Goal: Task Accomplishment & Management: Manage account settings

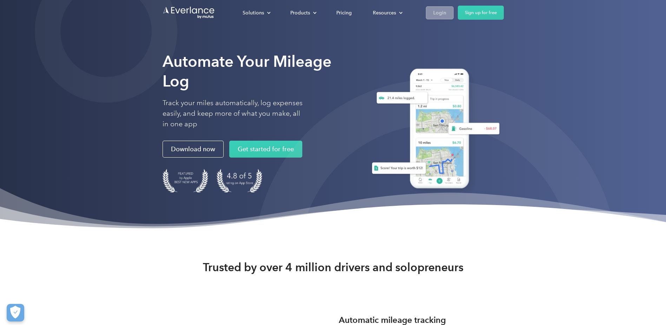
click at [443, 12] on div "Login" at bounding box center [439, 12] width 13 height 9
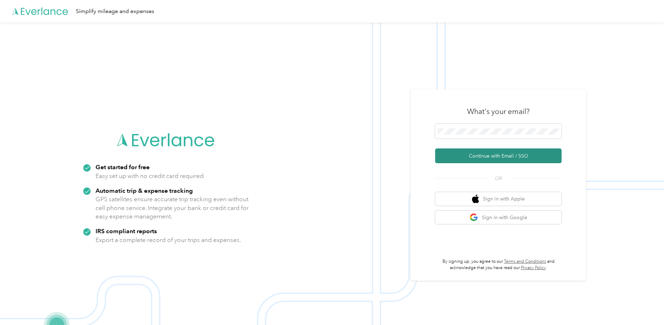
click at [487, 155] on button "Continue with Email / SSO" at bounding box center [498, 155] width 126 height 15
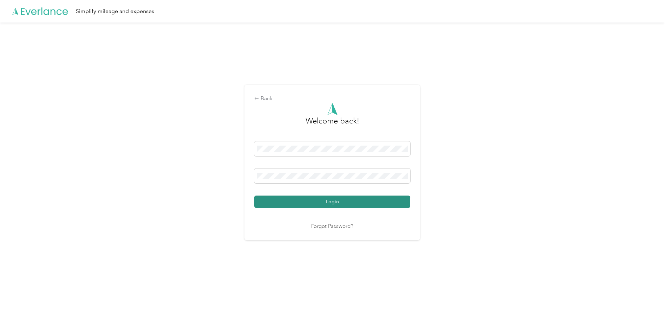
click at [321, 203] on button "Login" at bounding box center [332, 201] width 156 height 12
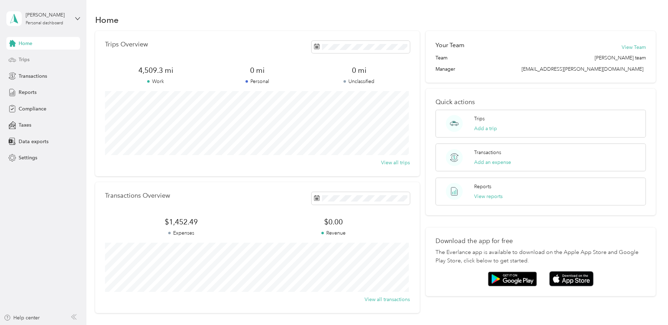
click at [26, 60] on span "Trips" at bounding box center [24, 59] width 11 height 7
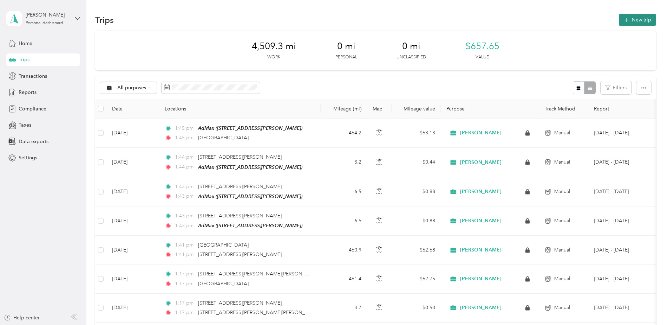
click at [633, 19] on button "New trip" at bounding box center [637, 20] width 37 height 12
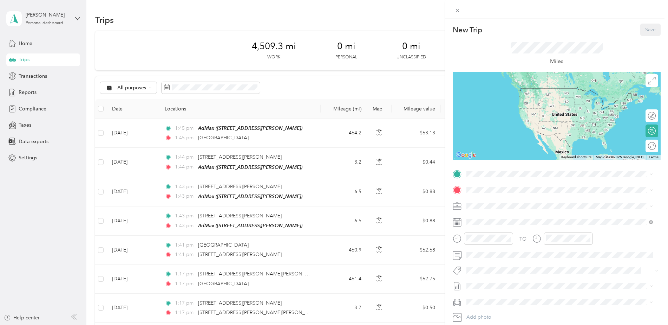
click at [459, 219] on icon at bounding box center [457, 221] width 9 height 9
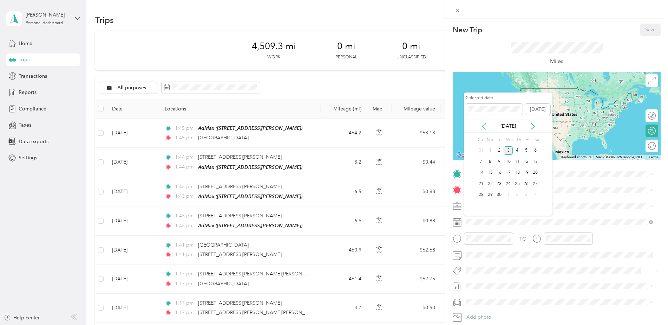
click at [484, 126] on icon at bounding box center [484, 126] width 7 height 7
click at [531, 124] on icon at bounding box center [532, 126] width 7 height 7
click at [483, 195] on div "24" at bounding box center [481, 194] width 9 height 9
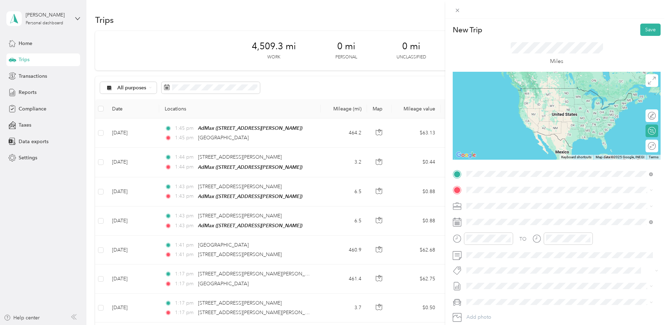
click at [494, 202] on span "County Road 1027 Valley Head, Alabama 35989, United States" at bounding box center [530, 199] width 101 height 6
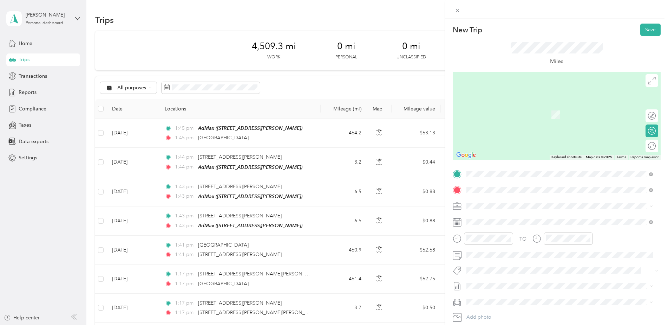
click at [508, 233] on span "401 Westin Oaks Drive Hammond, Louisiana 70403, United States" at bounding box center [515, 229] width 70 height 6
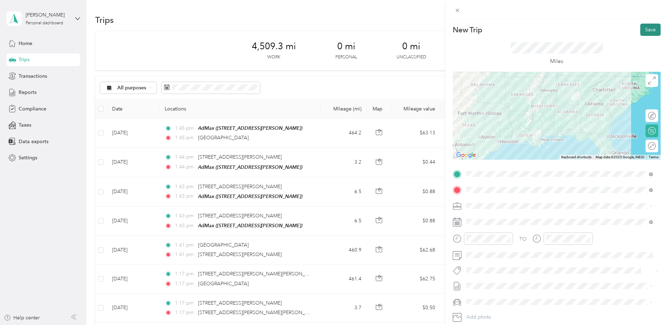
click at [647, 28] on button "Save" at bounding box center [650, 30] width 20 height 12
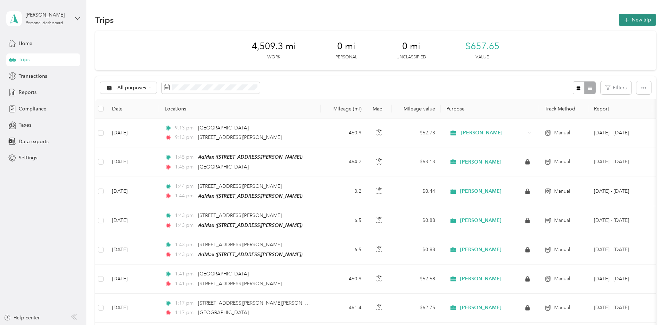
click at [639, 20] on button "New trip" at bounding box center [637, 20] width 37 height 12
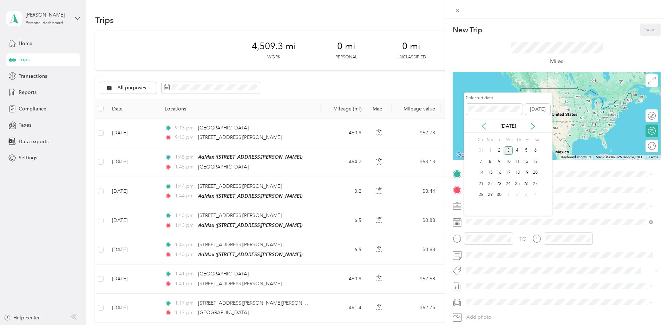
click at [486, 124] on icon at bounding box center [484, 126] width 7 height 7
click at [492, 193] on div "25" at bounding box center [490, 194] width 9 height 9
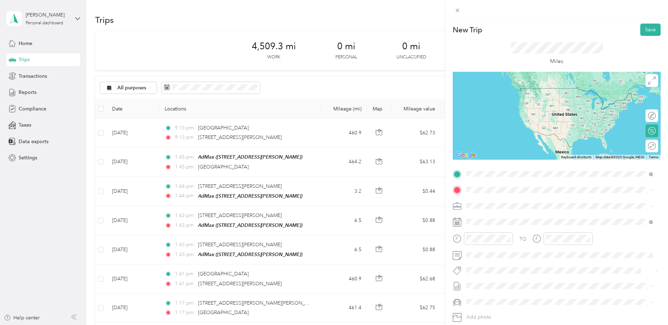
click at [507, 199] on span "401 Westin Oaks Drive Hammond, Louisiana 70403, United States" at bounding box center [515, 199] width 70 height 6
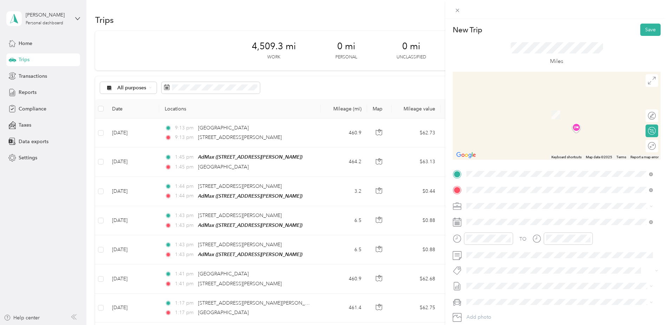
click at [517, 223] on div "TEAM AdMax 1109 CM Fagan Drive Suite D, 70403, Hammond, LA, USA" at bounding box center [522, 222] width 84 height 17
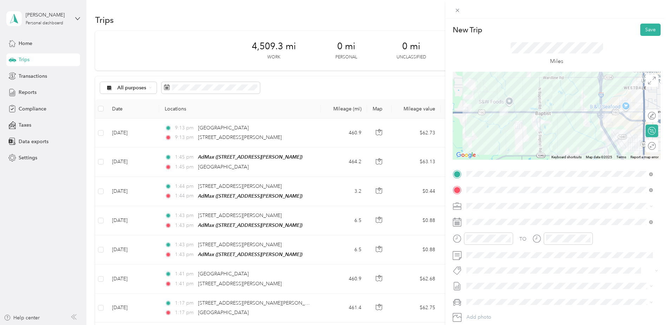
click at [656, 147] on div "Round trip" at bounding box center [656, 145] width 0 height 7
click at [644, 148] on div at bounding box center [648, 145] width 15 height 7
click at [648, 26] on button "Save" at bounding box center [650, 30] width 20 height 12
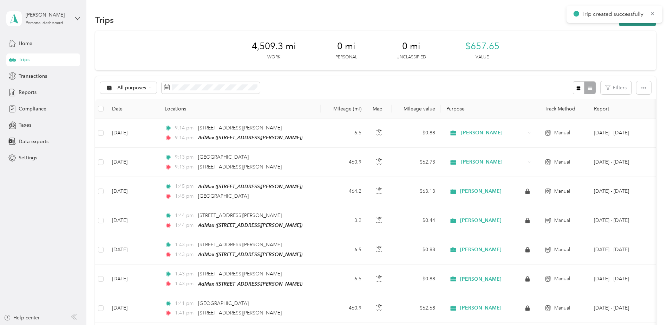
click at [626, 24] on button "New trip" at bounding box center [637, 20] width 37 height 12
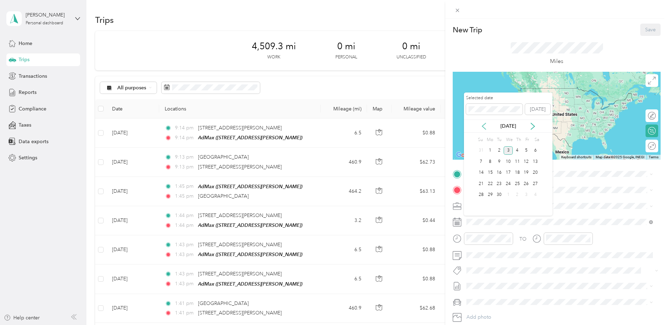
click at [486, 129] on icon at bounding box center [484, 126] width 4 height 6
click at [498, 194] on div "26" at bounding box center [499, 194] width 9 height 9
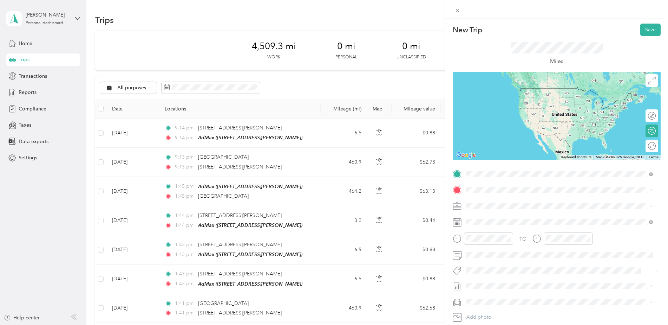
click at [504, 217] on span "401 Westin Oaks Drive Hammond, Louisiana 70403, United States" at bounding box center [515, 213] width 70 height 6
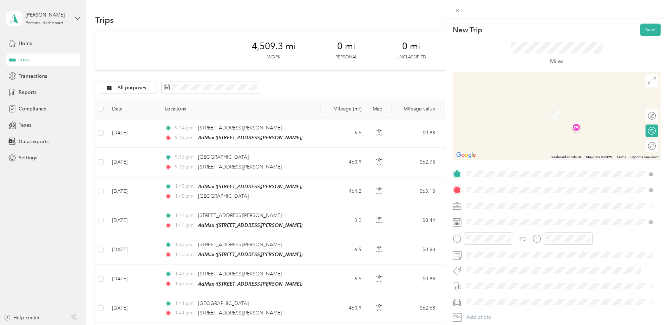
click at [534, 223] on div "TEAM AdMax 1109 CM Fagan Drive Suite D, 70403, Hammond, LA, USA" at bounding box center [522, 222] width 84 height 17
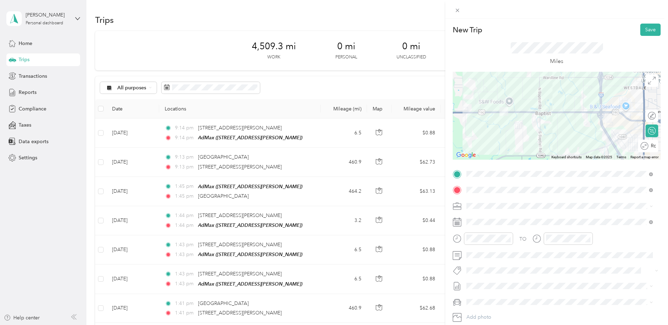
click at [648, 149] on div "Round trip" at bounding box center [651, 145] width 7 height 7
click at [650, 144] on div "Round trip" at bounding box center [635, 145] width 42 height 7
click at [642, 146] on div at bounding box center [645, 146] width 6 height 6
click at [644, 29] on button "Save" at bounding box center [650, 30] width 20 height 12
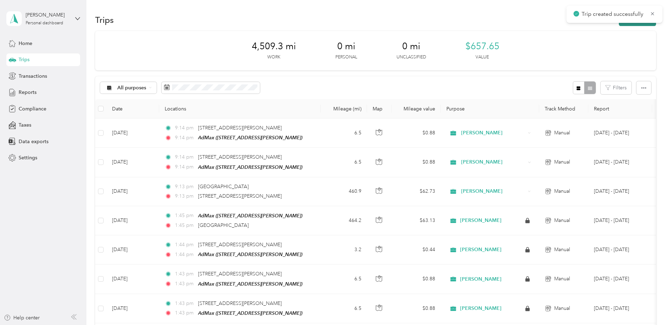
click at [629, 23] on button "New trip" at bounding box center [637, 20] width 37 height 12
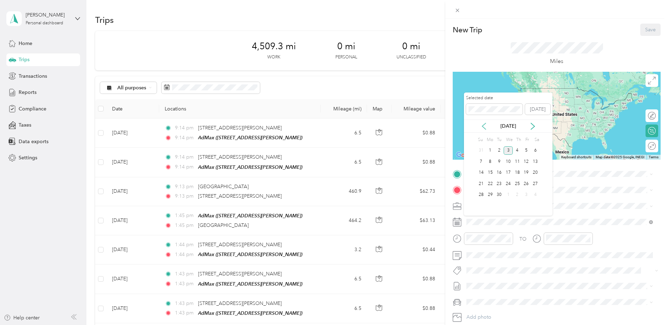
click at [485, 127] on icon at bounding box center [484, 126] width 7 height 7
click at [509, 194] on div "27" at bounding box center [508, 194] width 9 height 9
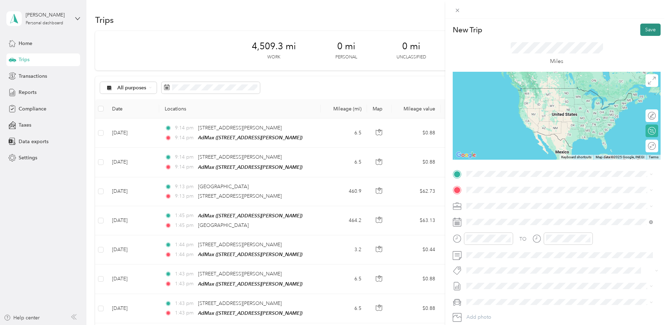
click at [648, 28] on button "Save" at bounding box center [650, 30] width 20 height 12
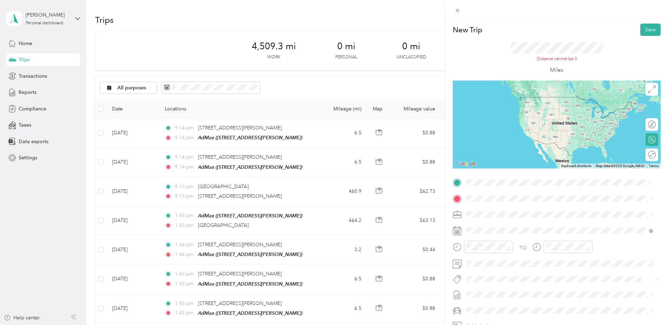
click at [510, 240] on span "401 Westin Oaks Drive Hammond, Louisiana 70403, United States" at bounding box center [515, 236] width 70 height 6
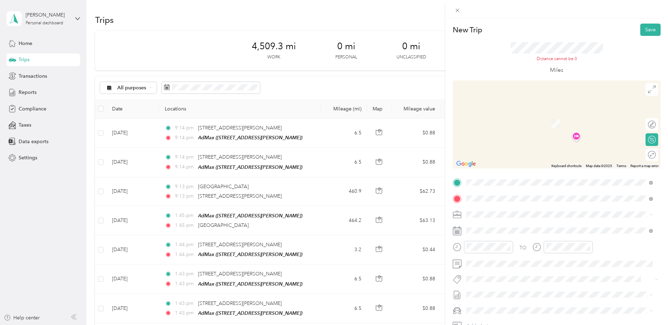
click at [491, 230] on button "TEAM" at bounding box center [491, 227] width 22 height 9
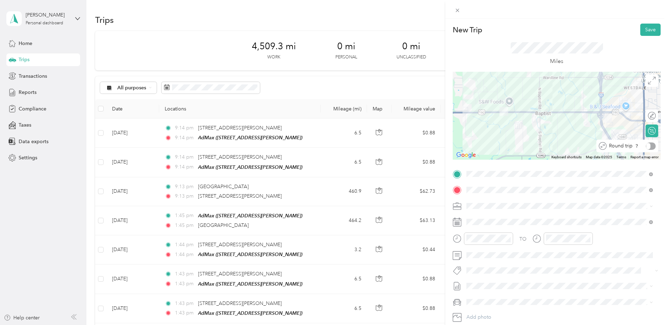
click at [647, 143] on div "Round trip" at bounding box center [631, 145] width 49 height 7
click at [642, 146] on div at bounding box center [645, 146] width 6 height 6
click at [646, 31] on button "Save" at bounding box center [650, 30] width 20 height 12
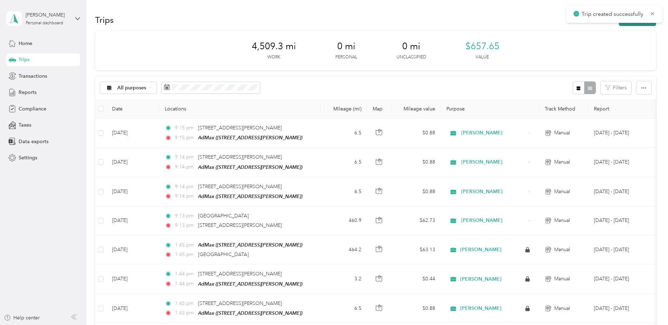
click at [628, 25] on button "New trip" at bounding box center [637, 20] width 37 height 12
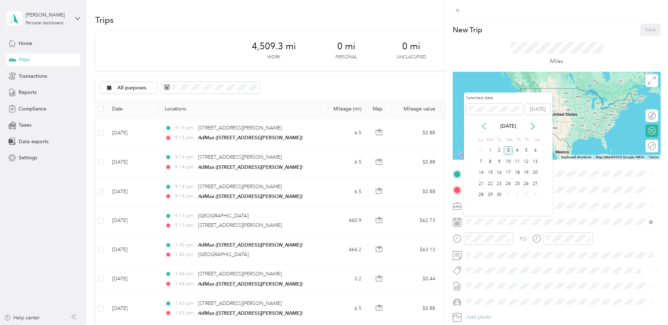
click at [484, 126] on icon at bounding box center [484, 126] width 7 height 7
click at [517, 193] on div "28" at bounding box center [517, 194] width 9 height 9
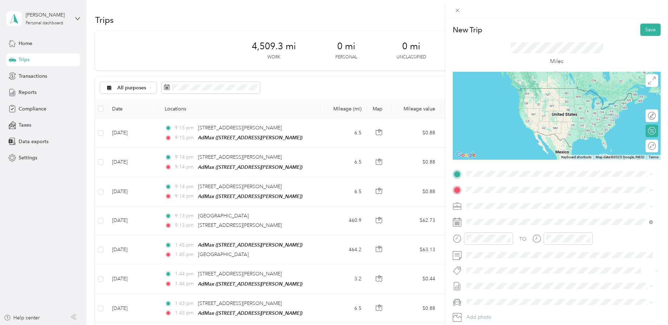
click at [539, 215] on span "401 Westin Oaks Drive Hammond, Louisiana 70403, United States" at bounding box center [515, 212] width 70 height 6
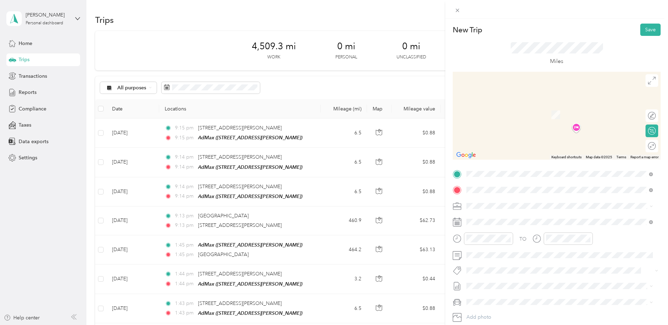
click at [514, 225] on span "1109 CM Fagan Drive Suite D, 70403, Hammond, LA, USA" at bounding box center [522, 228] width 84 height 6
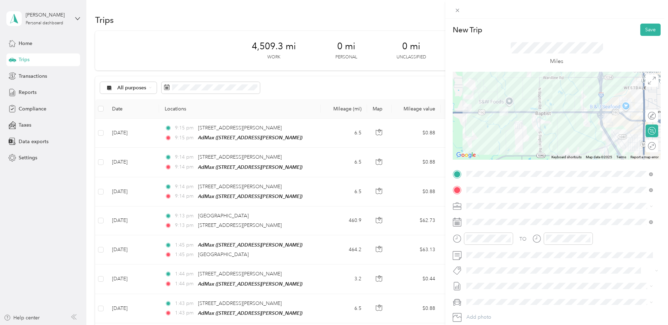
click at [656, 146] on div "Round trip" at bounding box center [656, 145] width 0 height 7
click at [642, 146] on div at bounding box center [645, 146] width 6 height 6
click at [645, 30] on button "Save" at bounding box center [650, 30] width 20 height 12
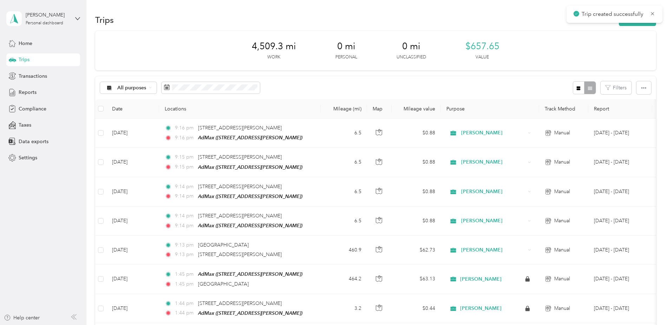
click at [629, 22] on div "Trip created successfully" at bounding box center [615, 14] width 96 height 17
click at [631, 22] on button "New trip" at bounding box center [637, 20] width 37 height 12
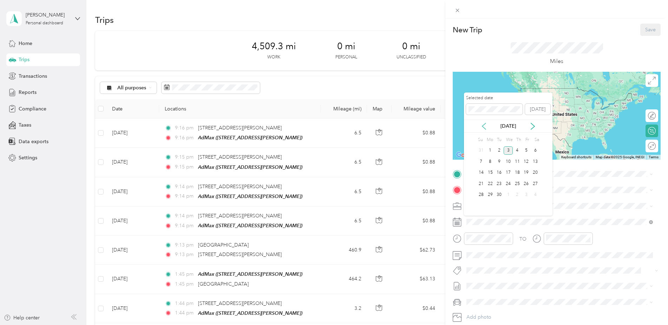
click at [483, 126] on icon at bounding box center [484, 126] width 7 height 7
click at [526, 192] on div "29" at bounding box center [526, 194] width 9 height 9
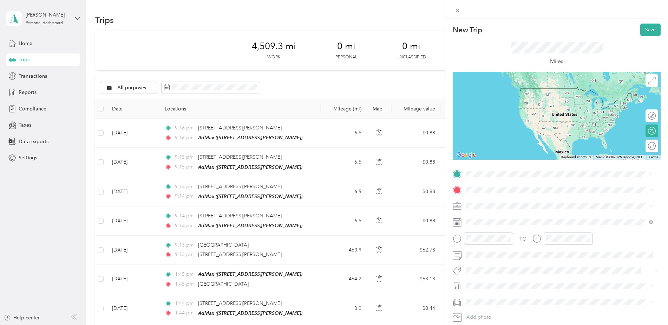
click at [508, 217] on span "401 Westin Oaks Drive Hammond, Louisiana 70403, United States" at bounding box center [515, 213] width 70 height 6
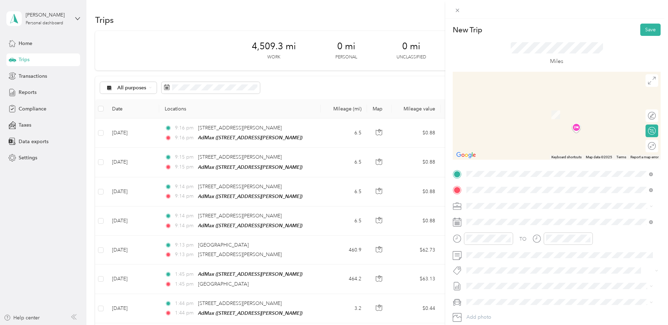
click at [512, 233] on span "County Road 1027 Valley Head, Alabama 35989, United States" at bounding box center [530, 229] width 101 height 6
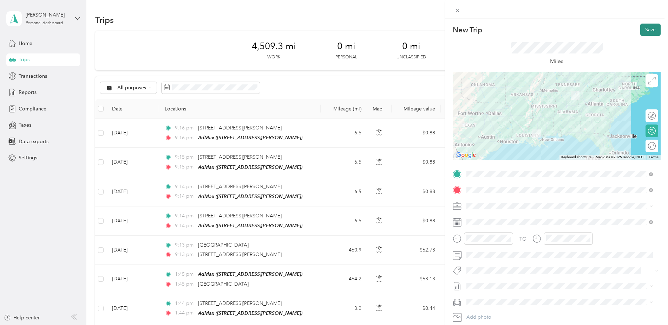
click at [647, 27] on button "Save" at bounding box center [650, 30] width 20 height 12
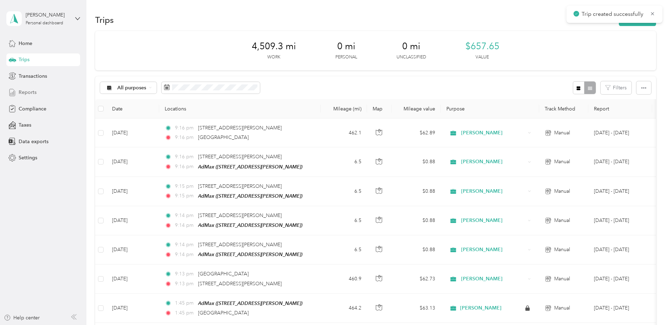
click at [40, 94] on div "Reports" at bounding box center [43, 92] width 74 height 13
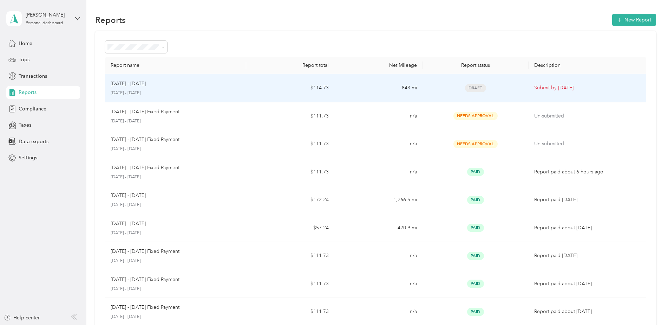
click at [476, 86] on span "Draft" at bounding box center [475, 88] width 21 height 8
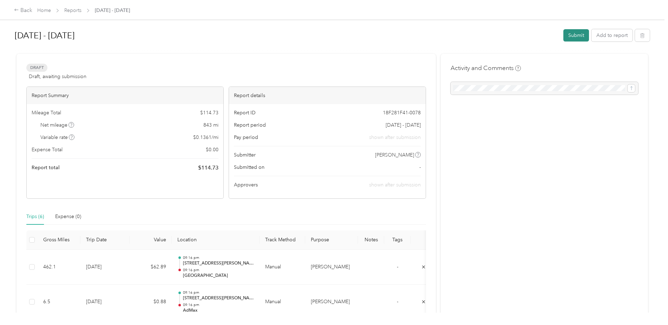
click at [578, 35] on button "Submit" at bounding box center [576, 35] width 26 height 12
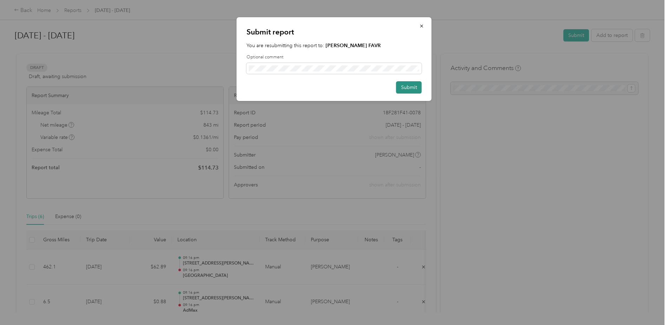
click at [409, 86] on button "Submit" at bounding box center [409, 87] width 26 height 12
